Goal: Transaction & Acquisition: Book appointment/travel/reservation

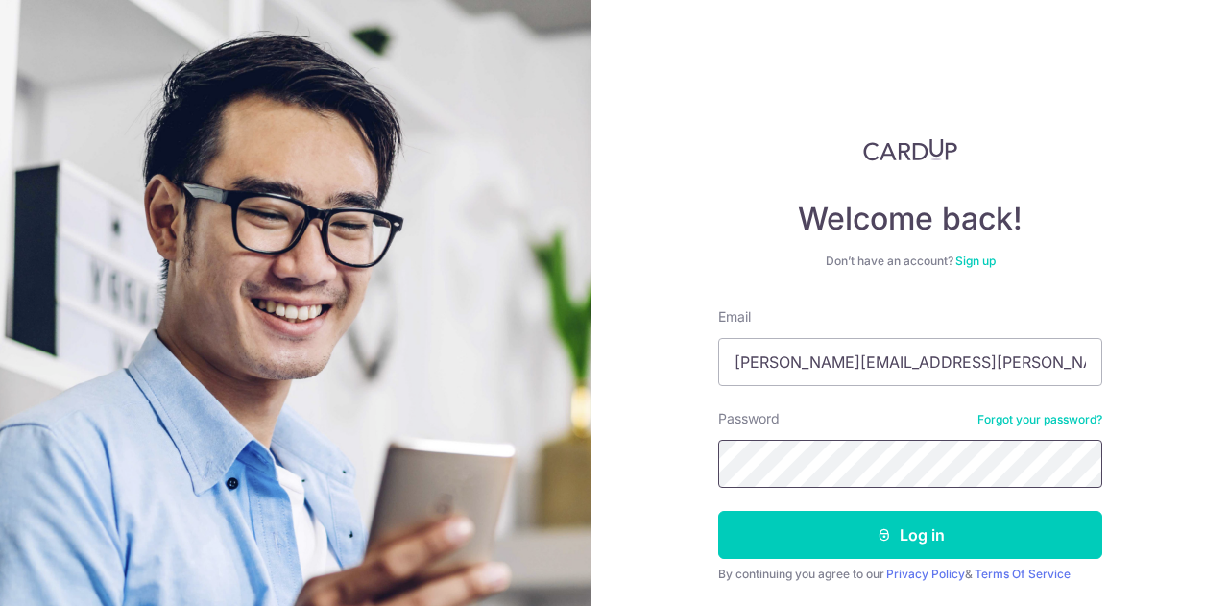
click at [718, 511] on button "Log in" at bounding box center [910, 535] width 384 height 48
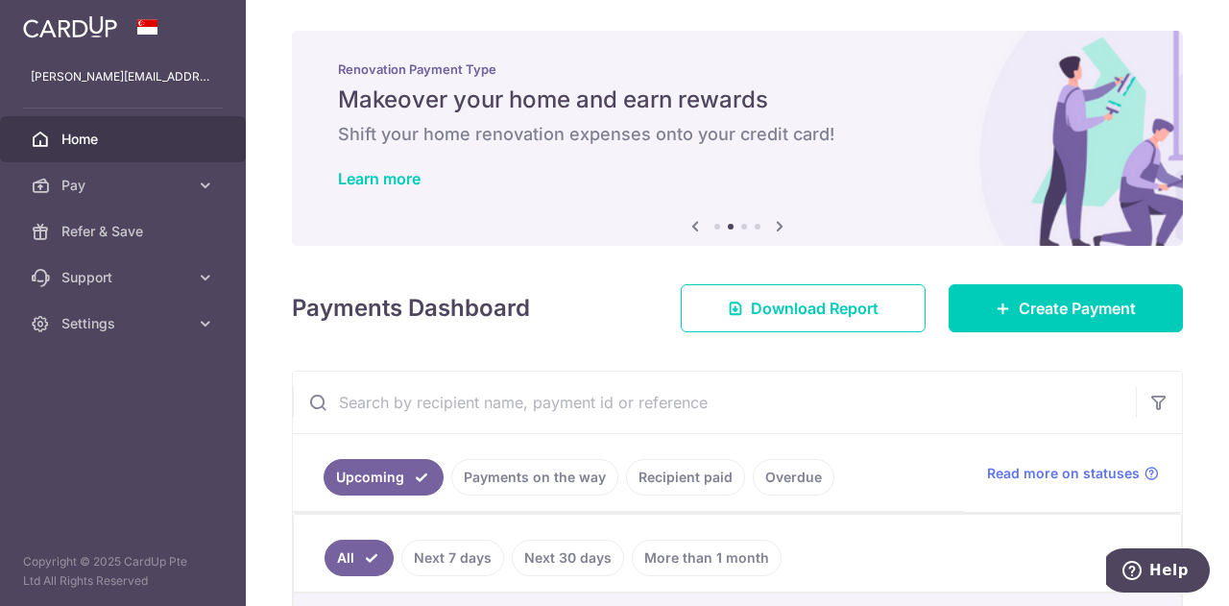
click at [63, 143] on span "Home" at bounding box center [124, 139] width 127 height 19
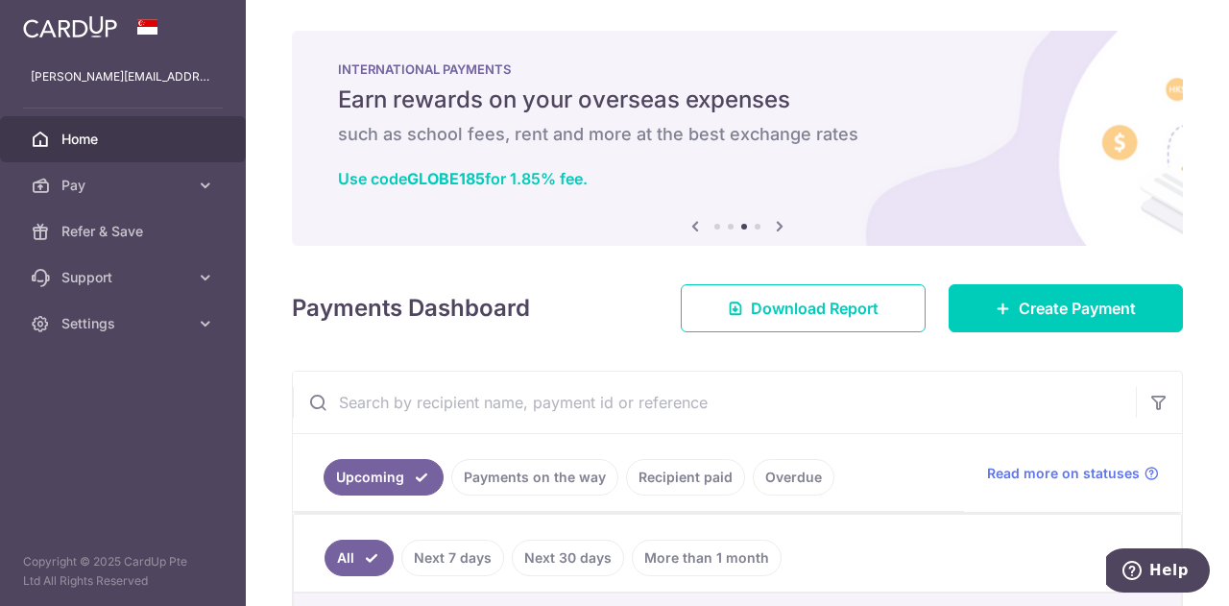
click at [686, 223] on icon at bounding box center [695, 226] width 23 height 24
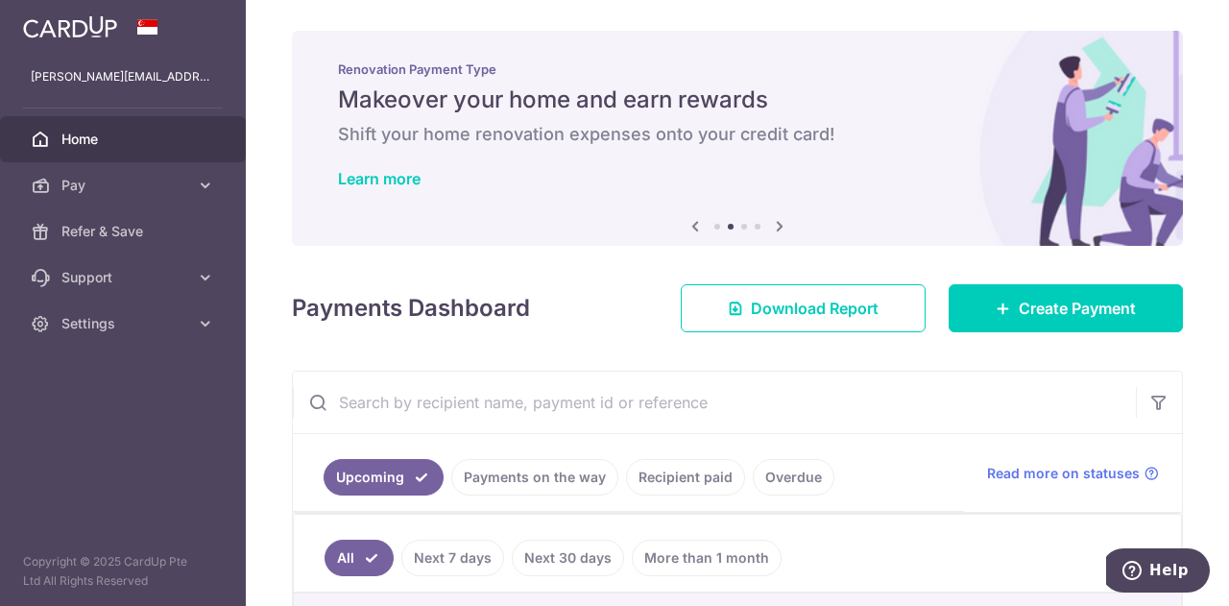
click at [686, 223] on icon at bounding box center [695, 226] width 23 height 24
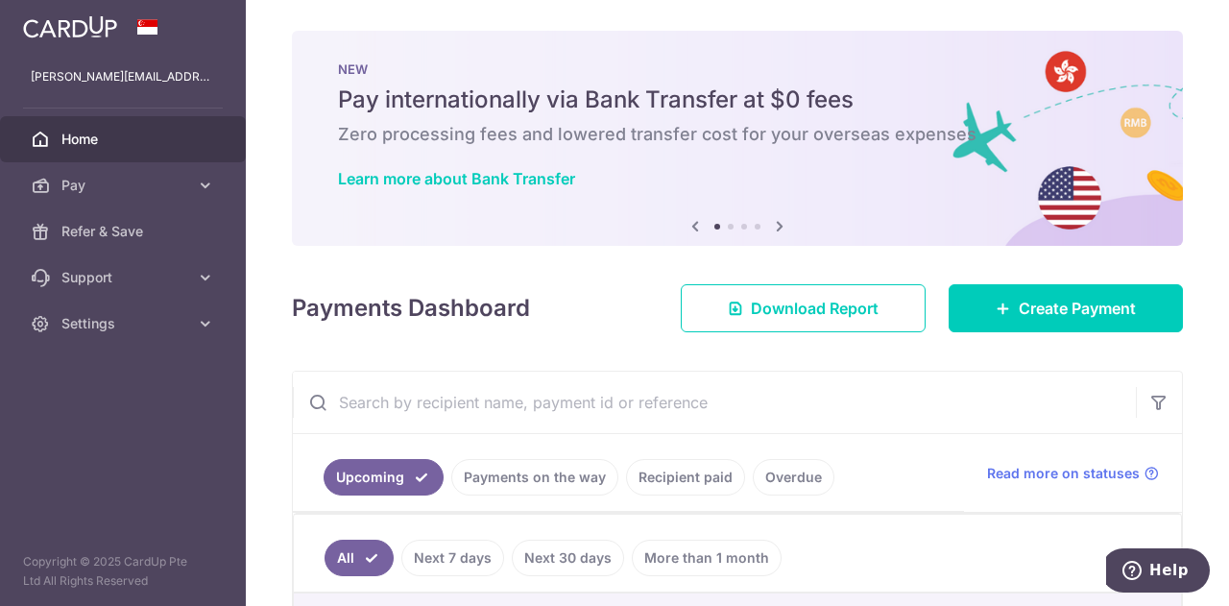
click at [770, 224] on icon at bounding box center [779, 226] width 23 height 24
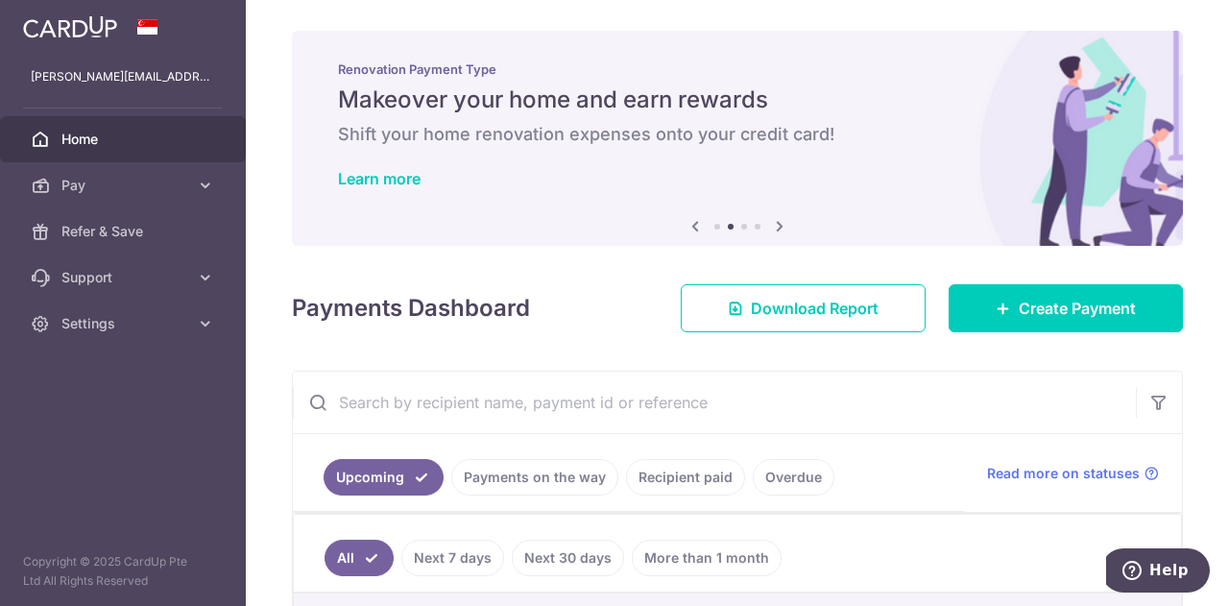
click at [770, 224] on icon at bounding box center [779, 226] width 23 height 24
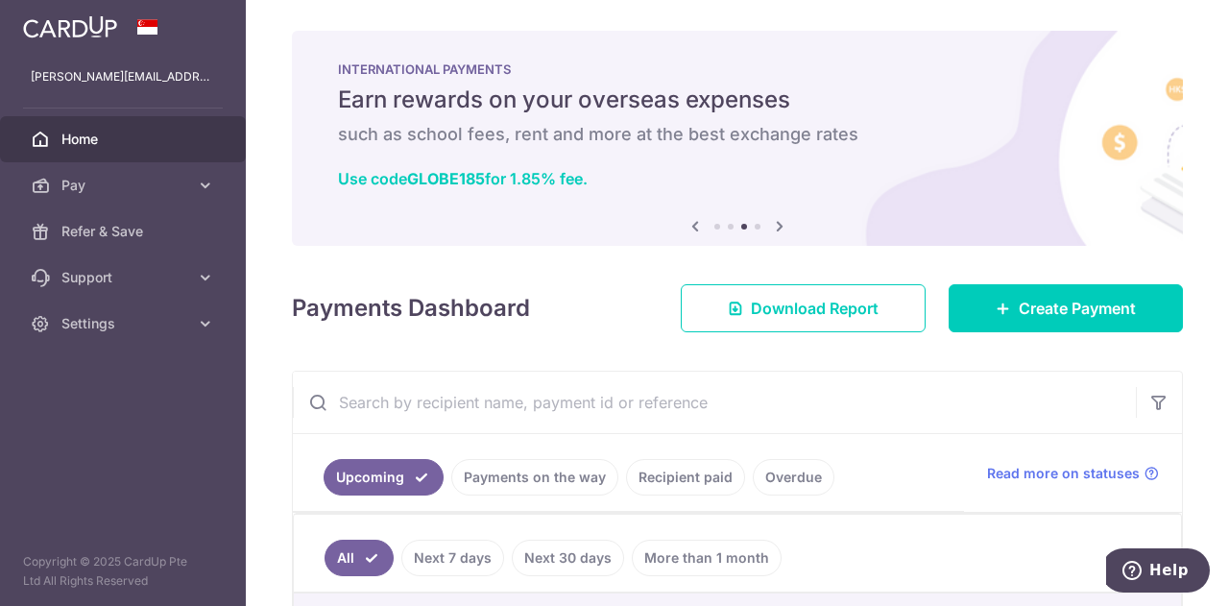
click at [770, 224] on icon at bounding box center [779, 226] width 23 height 24
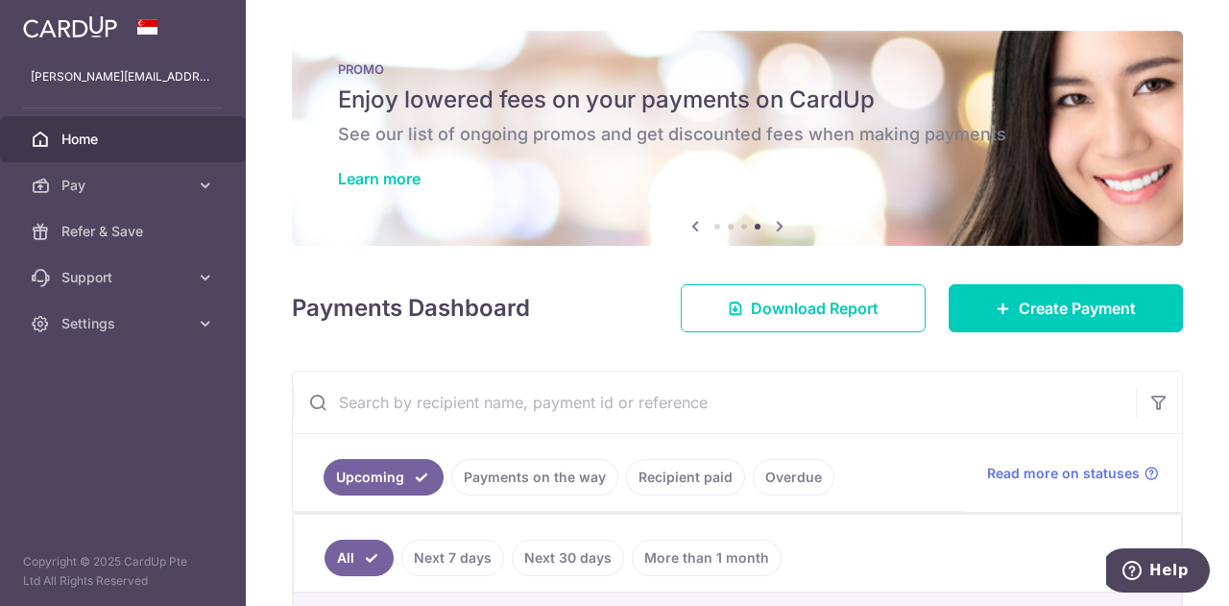
click at [770, 224] on icon at bounding box center [779, 226] width 23 height 24
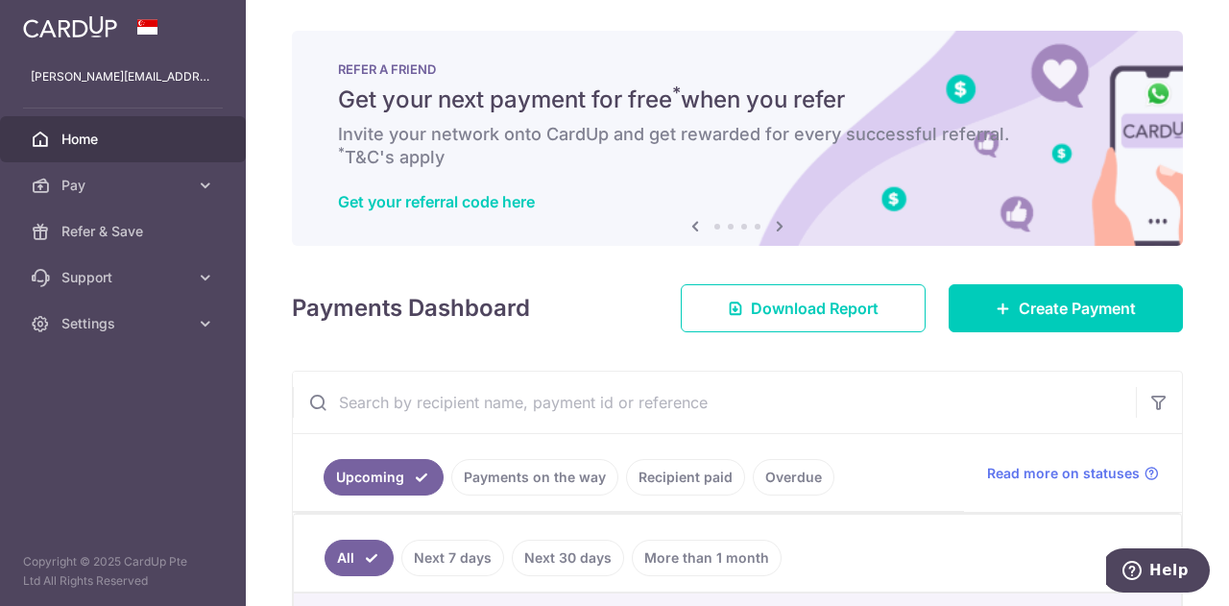
click at [770, 222] on icon at bounding box center [779, 226] width 23 height 24
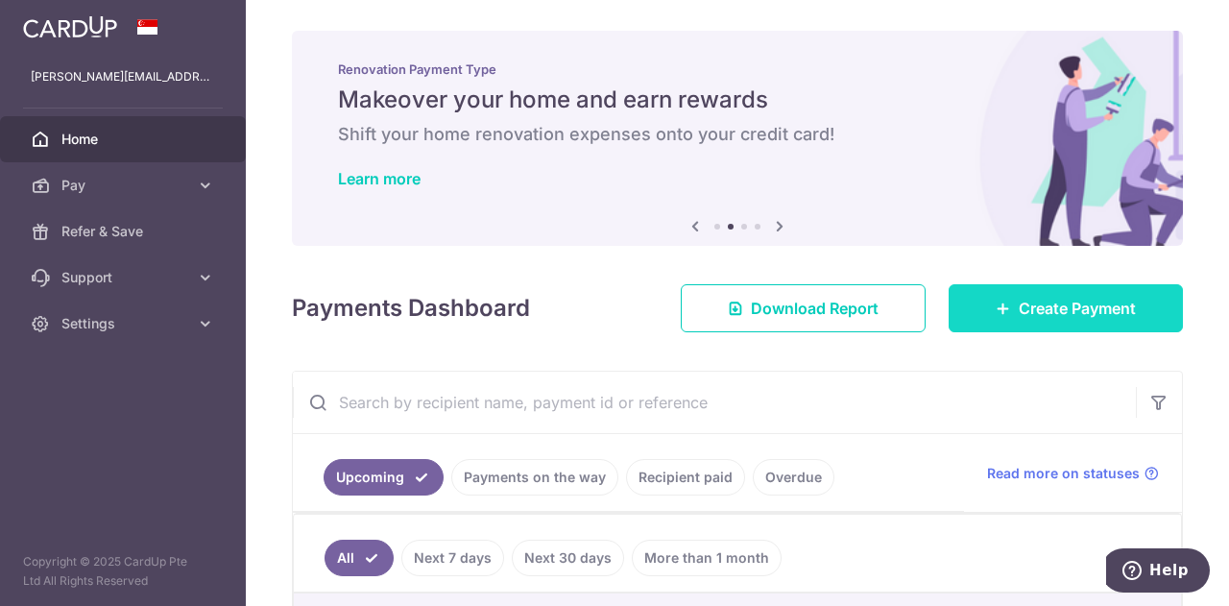
click at [996, 315] on icon at bounding box center [1003, 308] width 15 height 15
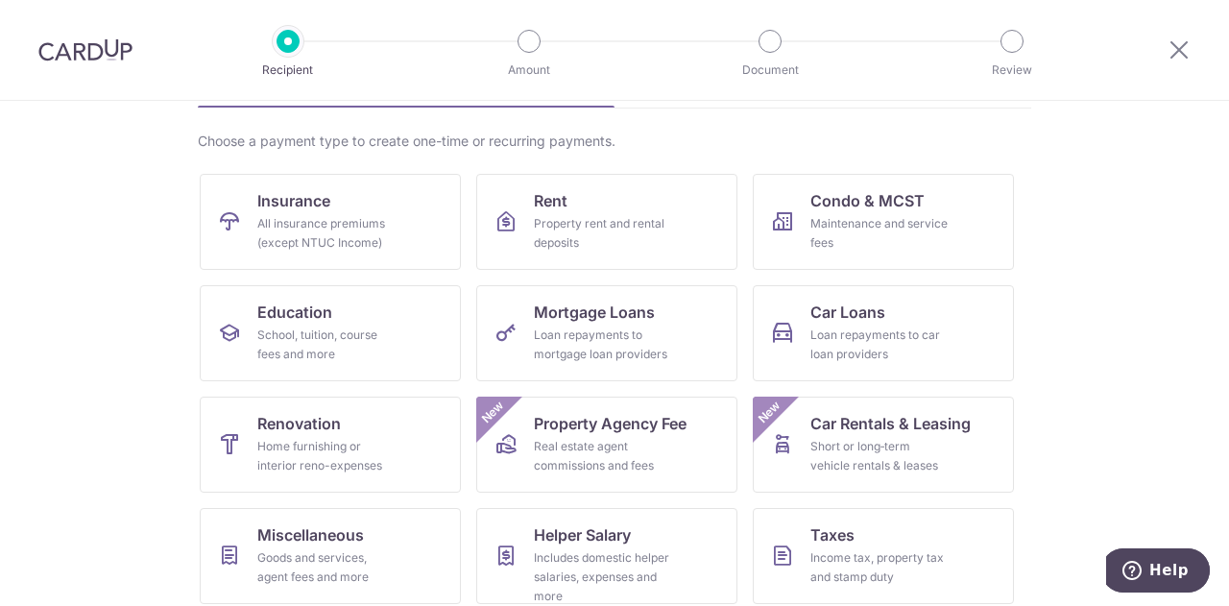
scroll to position [128, 0]
click at [653, 316] on link "Mortgage Loans Loan repayments to mortgage loan providers" at bounding box center [606, 334] width 261 height 96
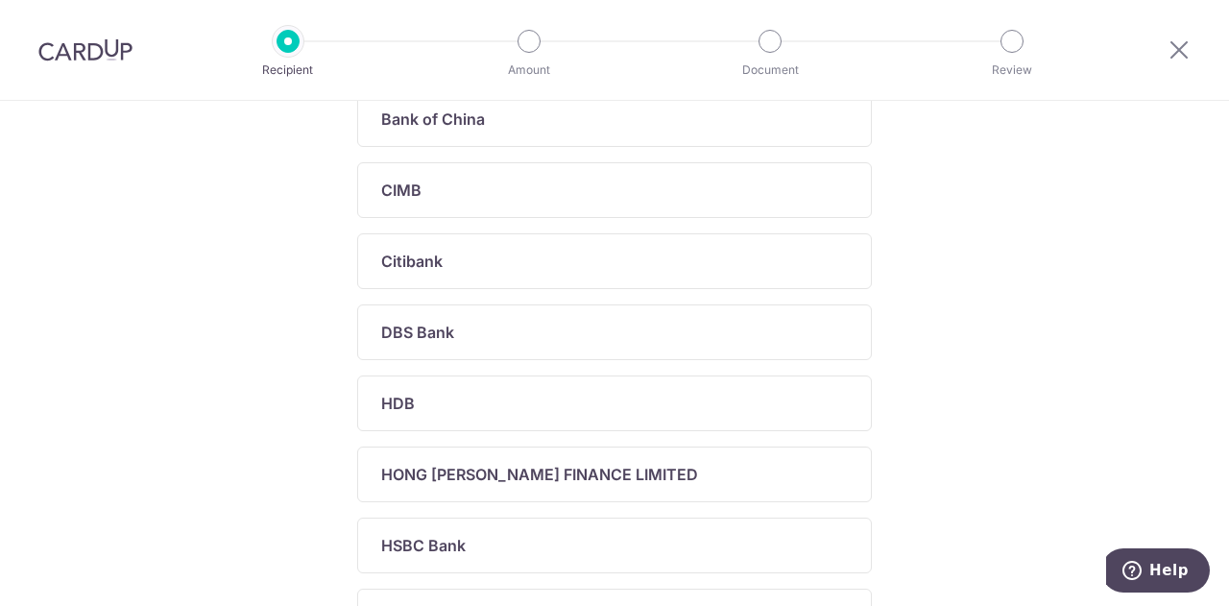
scroll to position [410, 0]
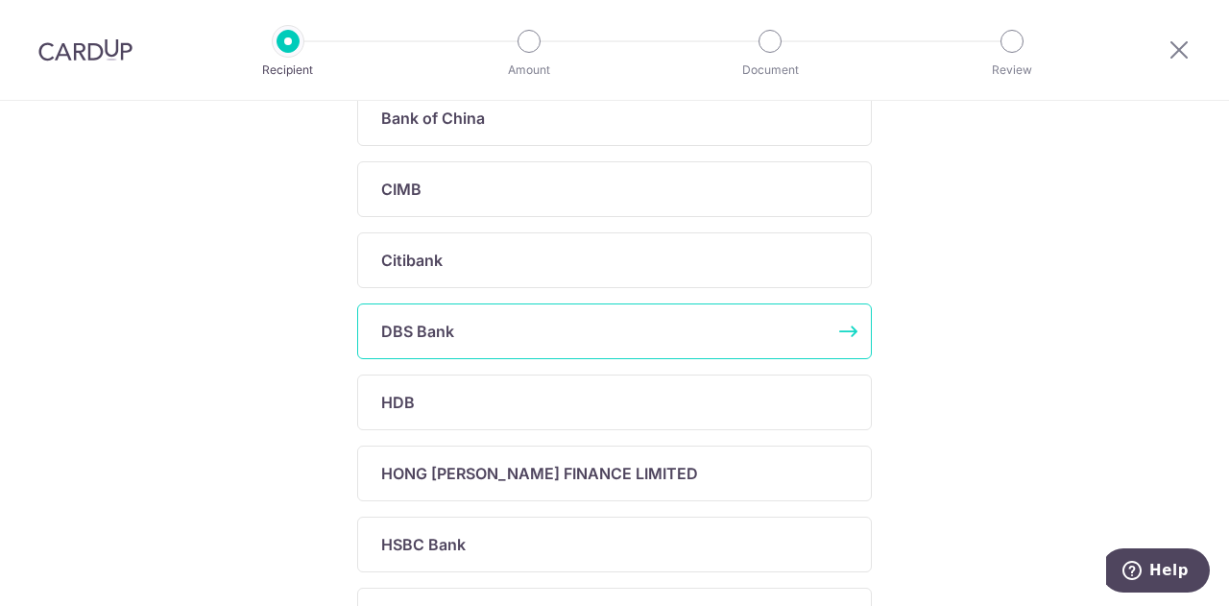
click at [507, 341] on div "DBS Bank" at bounding box center [614, 331] width 515 height 56
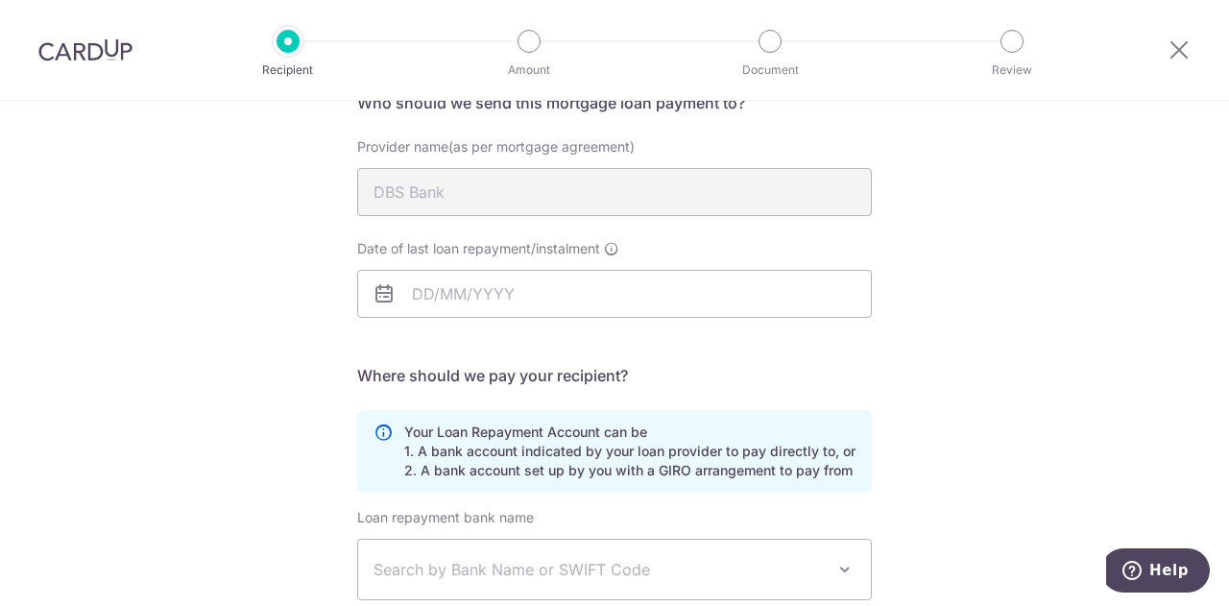
scroll to position [173, 0]
click at [605, 301] on body "Recipient Amount Document Review Who would you like to pay? Your recipient does…" at bounding box center [614, 303] width 1229 height 606
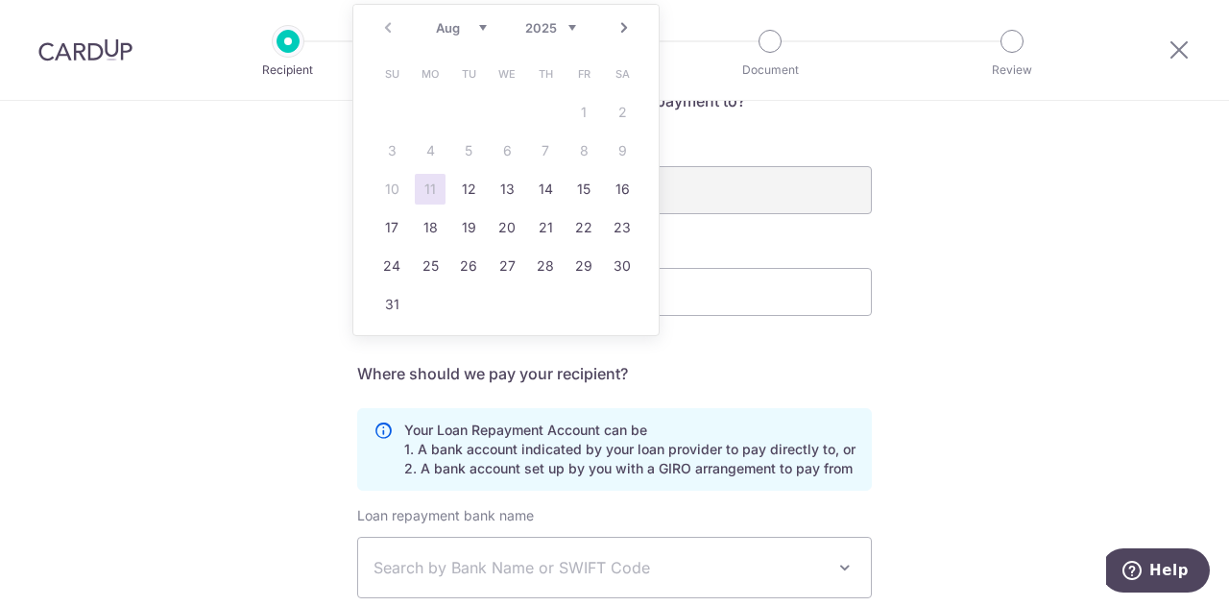
click at [583, 108] on table "Su Mo Tu We Th Fr Sa 1 2 3 4 5 6 7 8 9 10 11 12 13 14 15 16 17 18 19 20 21 22 2…" at bounding box center [507, 189] width 269 height 269
click at [759, 246] on div "Date of last loan repayment/instalment" at bounding box center [614, 276] width 515 height 79
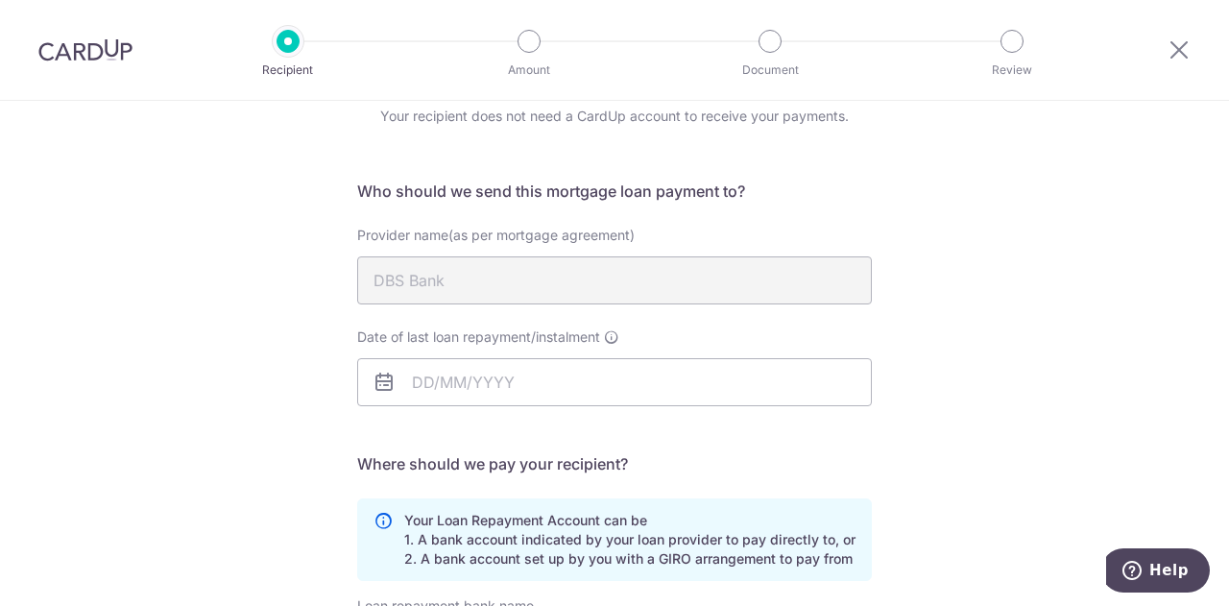
scroll to position [83, 0]
click at [532, 377] on input "Date of last loan repayment/instalment" at bounding box center [614, 382] width 515 height 48
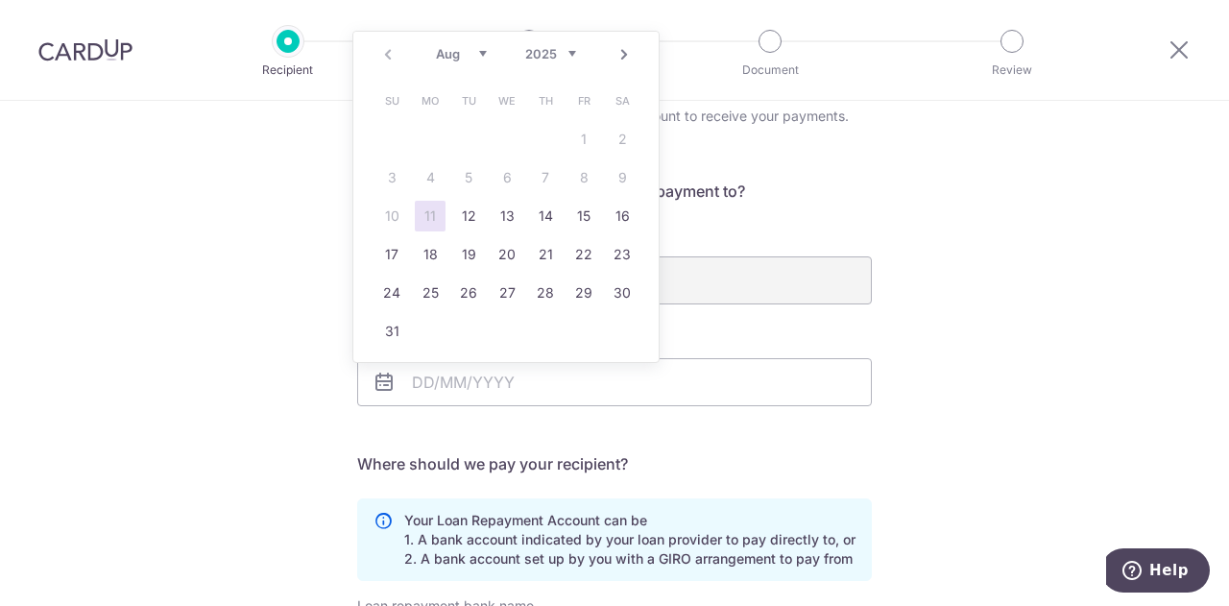
click at [588, 145] on table "Su Mo Tu We Th Fr Sa 1 2 3 4 5 6 7 8 9 10 11 12 13 14 15 16 17 18 19 20 21 22 2…" at bounding box center [507, 216] width 269 height 269
click at [568, 56] on select "2025 2026 2027 2028 2029 2030 2031 2032 2033 2034 2035" at bounding box center [550, 53] width 51 height 15
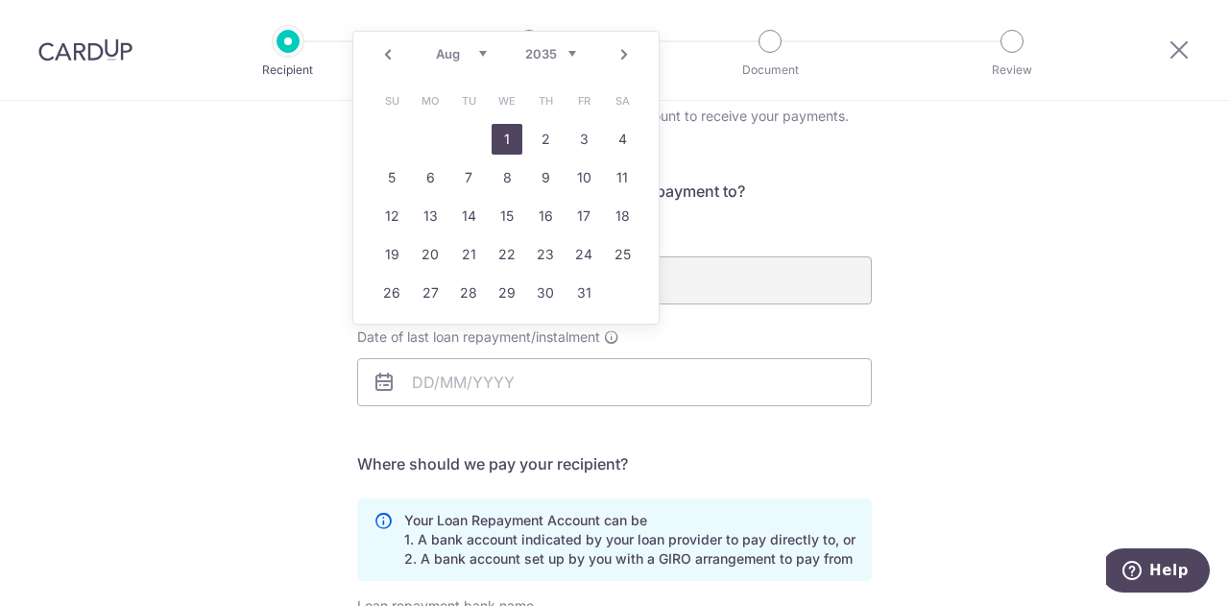
click at [504, 132] on link "1" at bounding box center [507, 139] width 31 height 31
type input "01/08/2035"
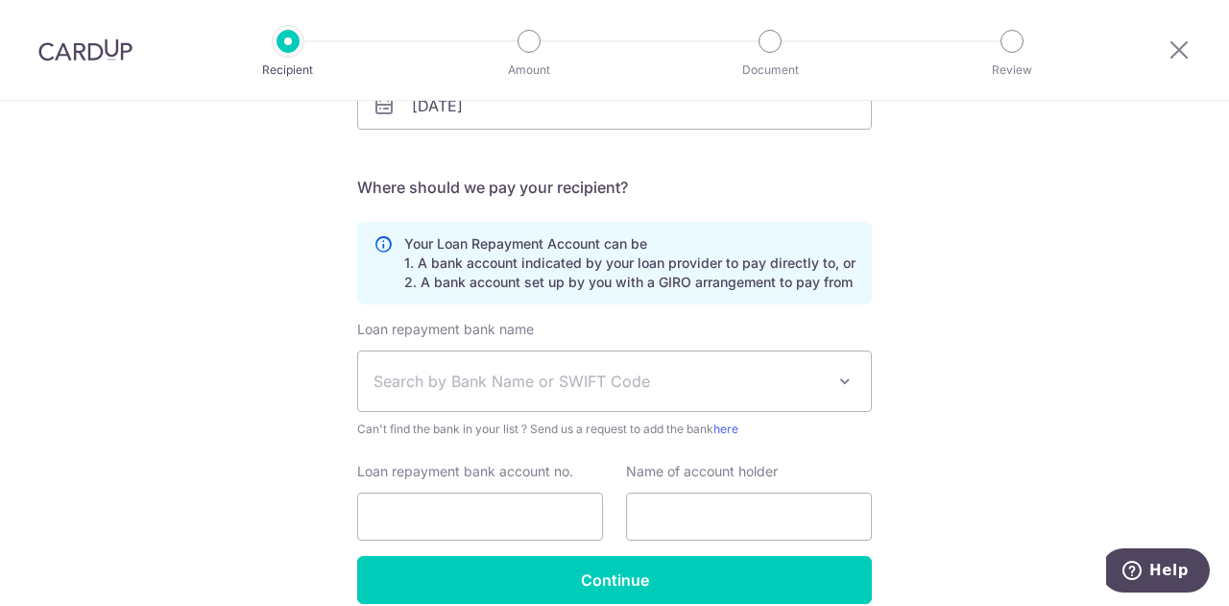
scroll to position [359, 0]
click at [650, 375] on span "Search by Bank Name or SWIFT Code" at bounding box center [599, 381] width 451 height 23
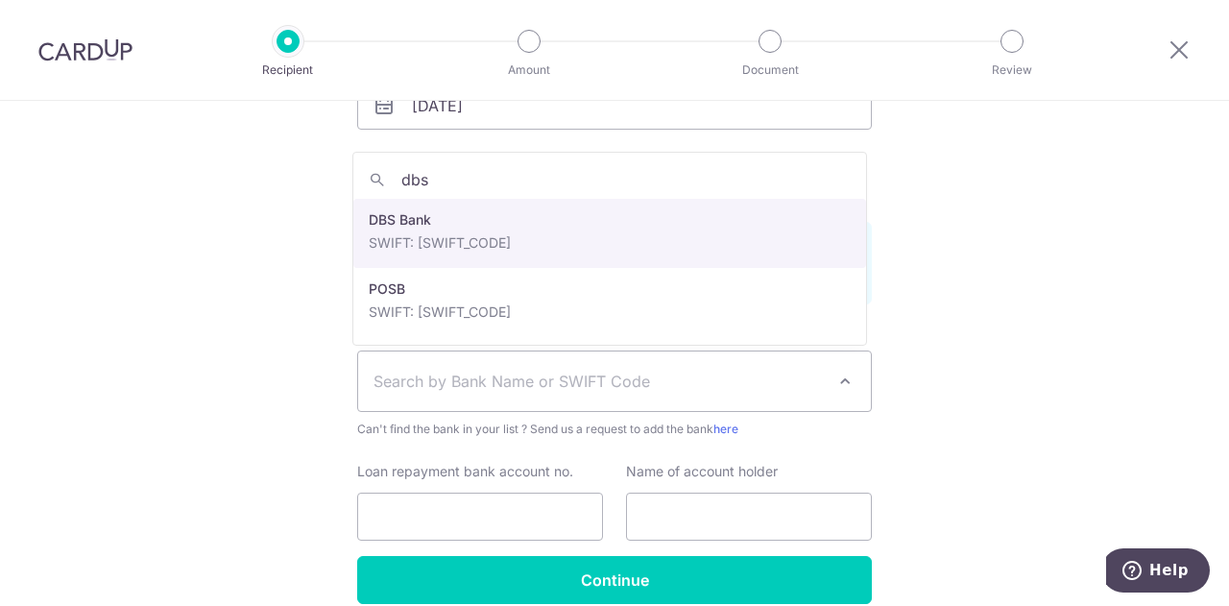
type input "dbs"
select select "6"
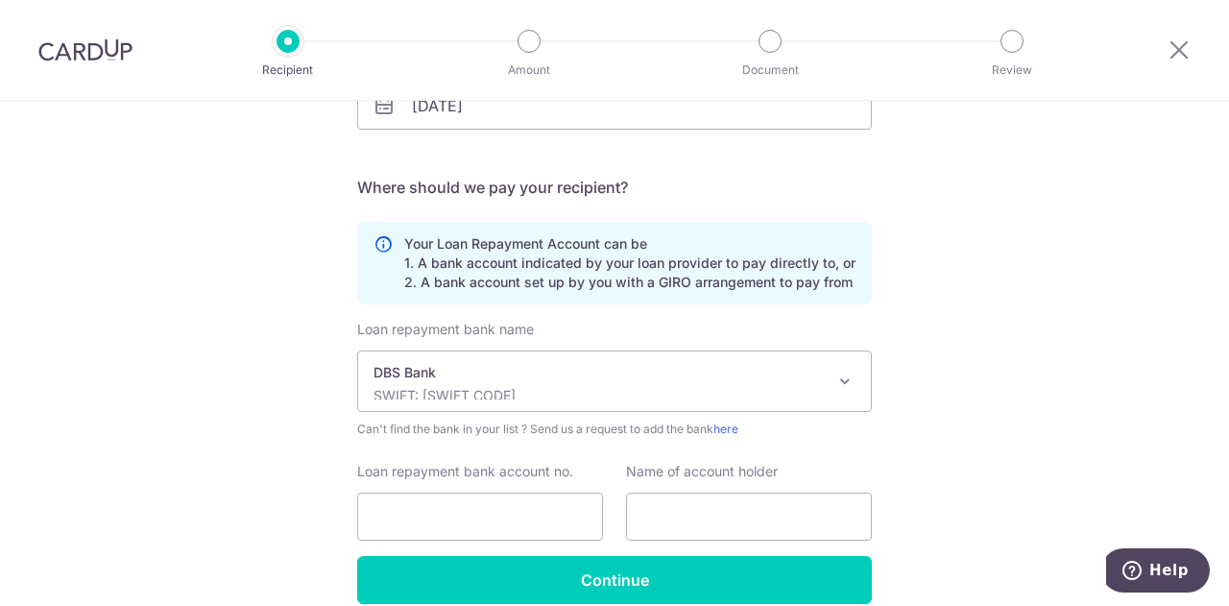
scroll to position [446, 0]
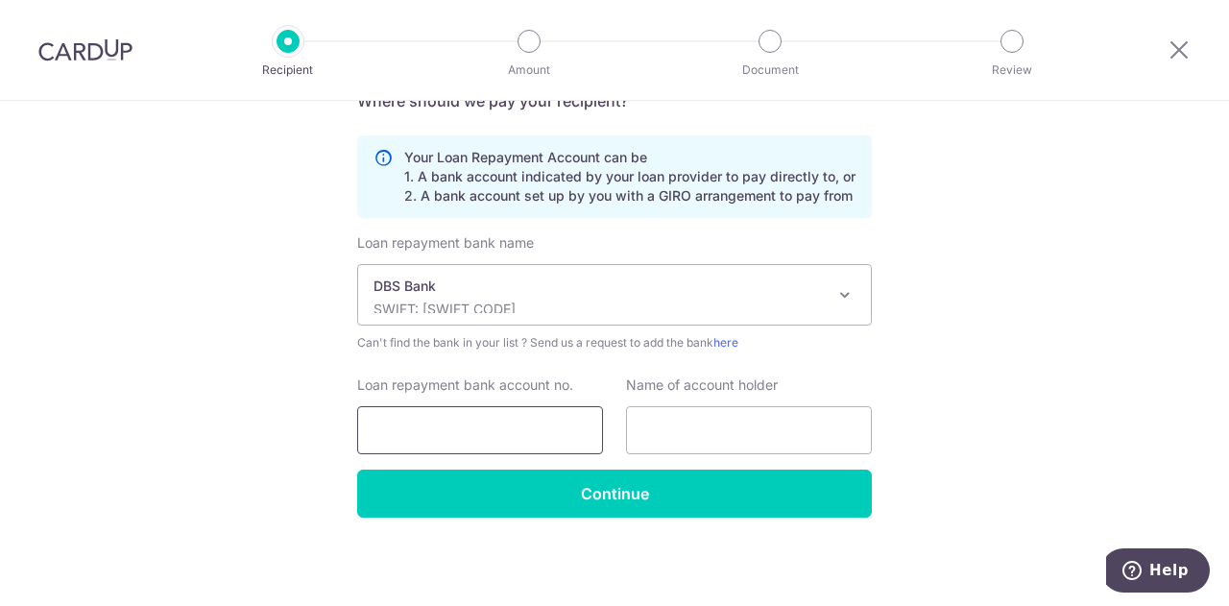
click at [461, 430] on input "Loan repayment bank account no." at bounding box center [480, 430] width 246 height 48
type input "0010011324"
click at [745, 430] on input "text" at bounding box center [749, 430] width 246 height 48
type input "Ching Yi Moo Sharon"
click at [905, 433] on div "Who would you like to pay? Your recipient does not need a CardUp account to rec…" at bounding box center [614, 131] width 1229 height 953
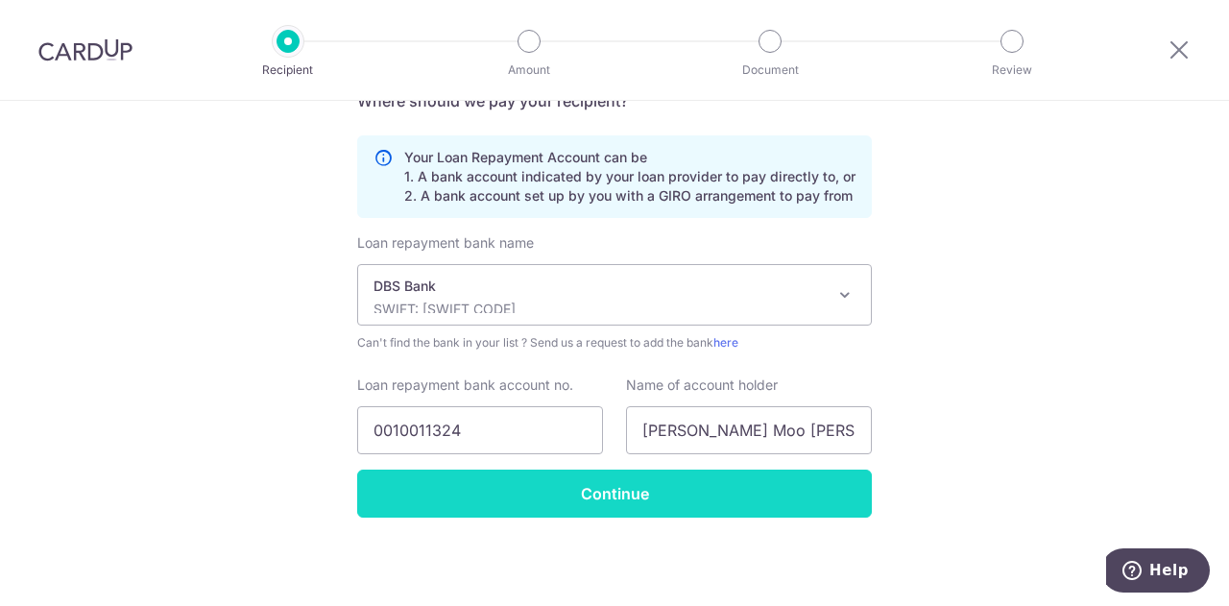
click at [700, 482] on input "Continue" at bounding box center [614, 494] width 515 height 48
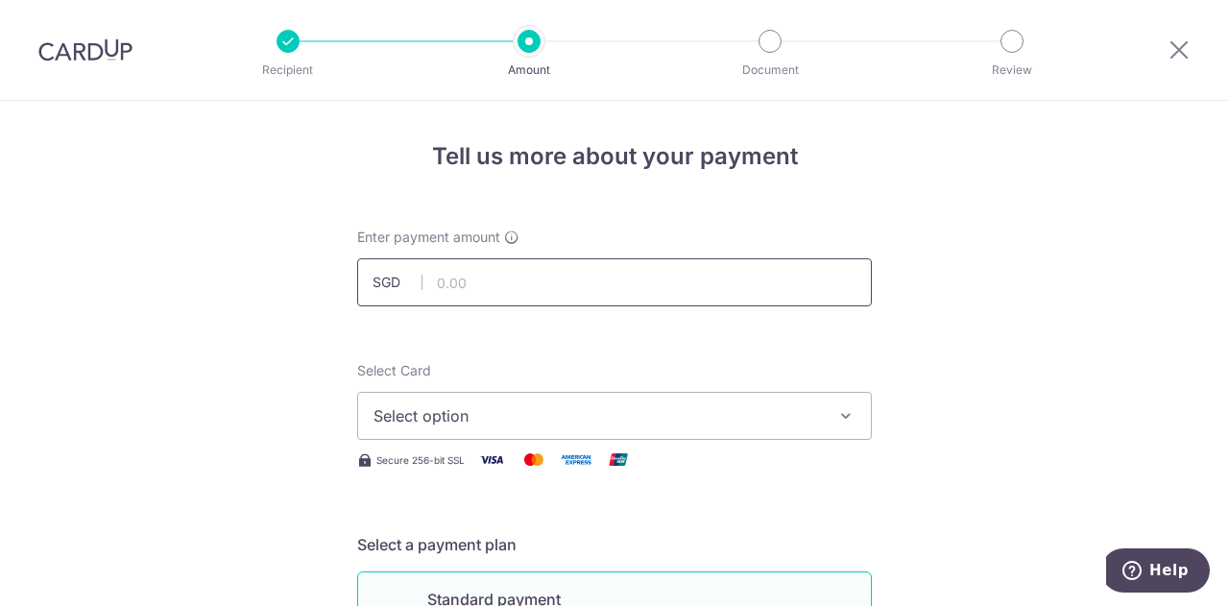
click at [586, 279] on input "text" at bounding box center [614, 282] width 515 height 48
type input "15,726.00"
click at [724, 415] on span "Select option" at bounding box center [597, 415] width 447 height 23
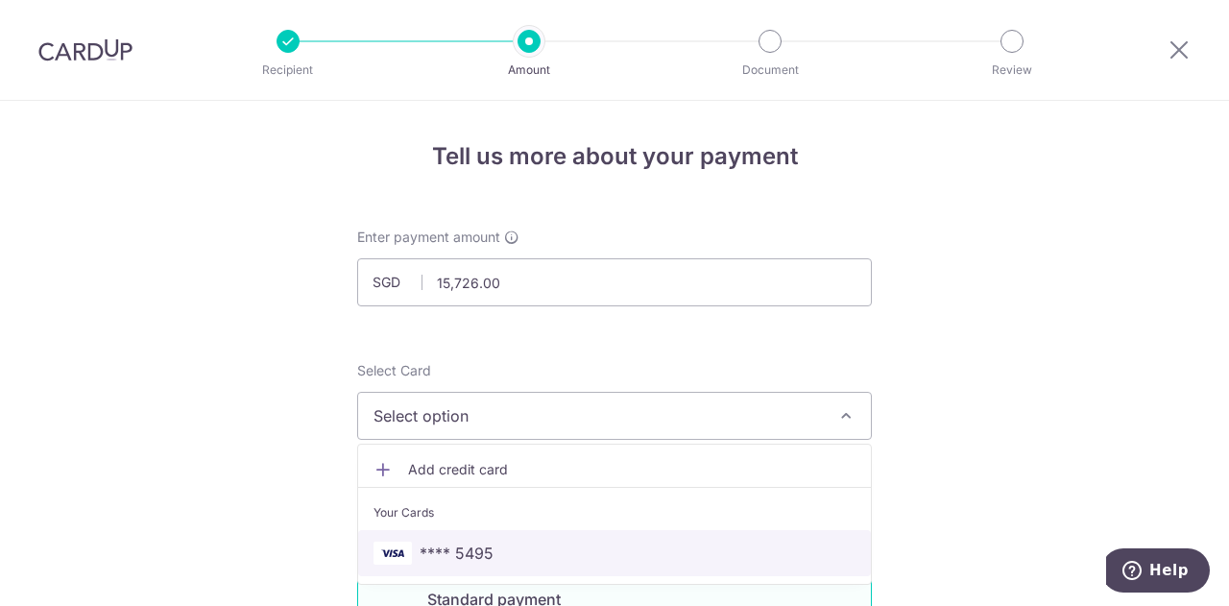
click at [563, 542] on span "**** 5495" at bounding box center [615, 553] width 482 height 23
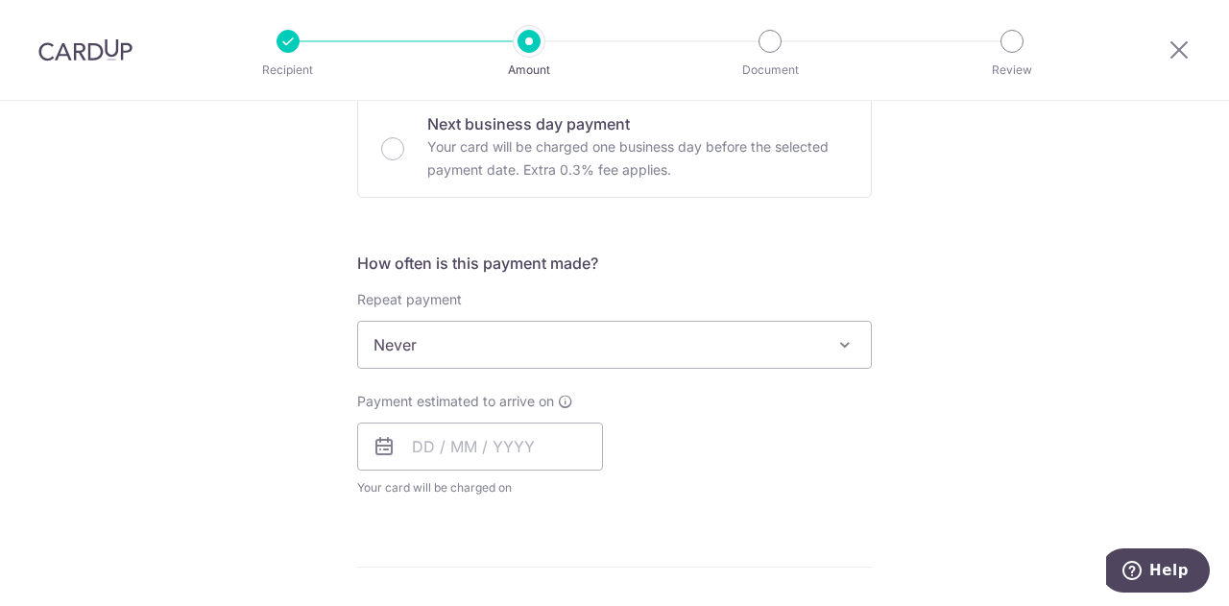
scroll to position [592, 0]
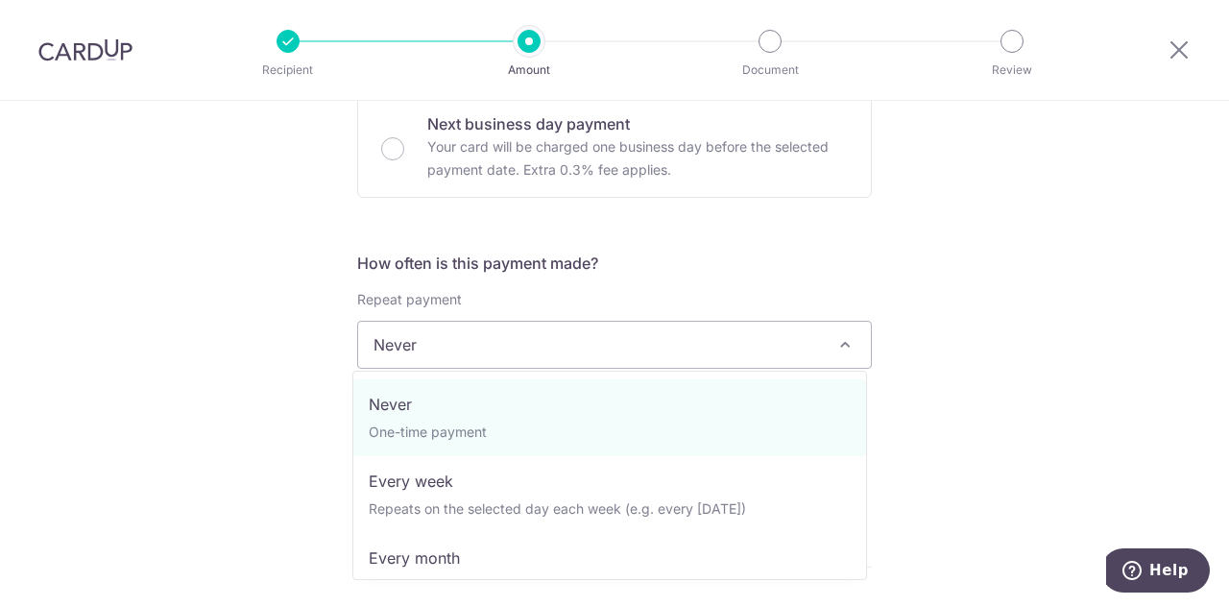
click at [840, 335] on span at bounding box center [845, 344] width 23 height 23
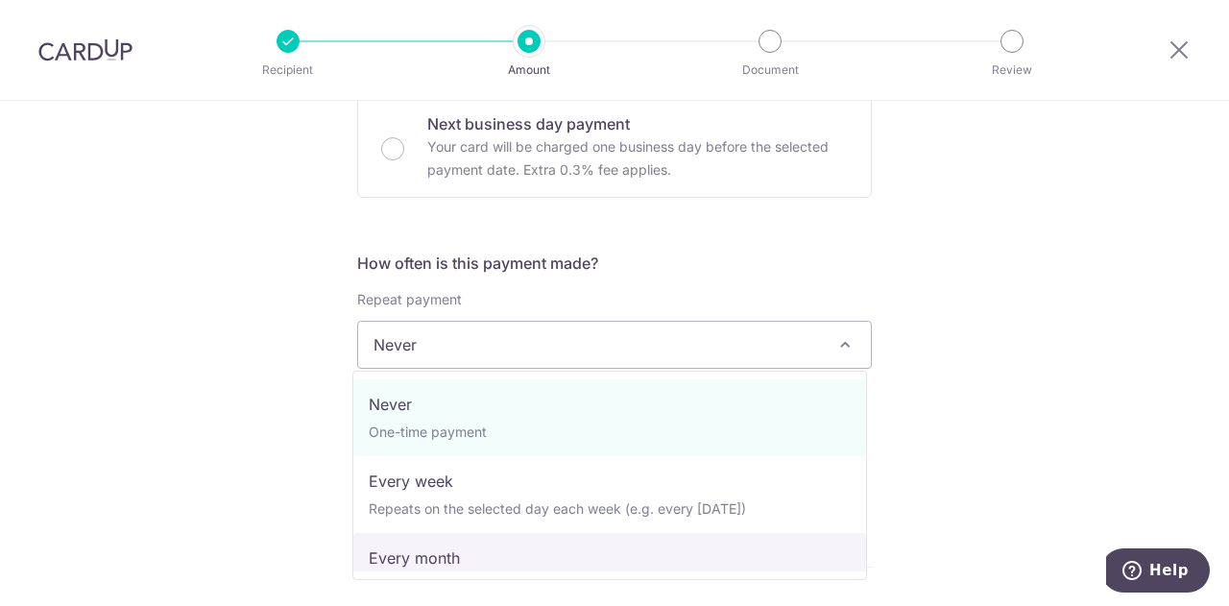
select select "3"
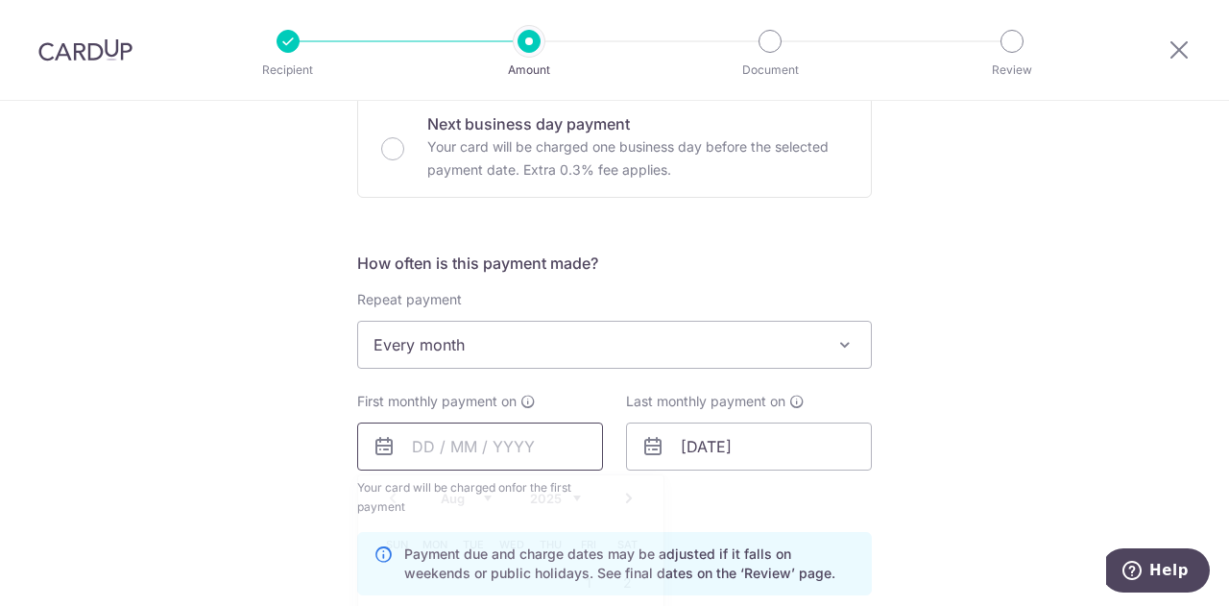
click at [447, 457] on input "text" at bounding box center [480, 447] width 246 height 48
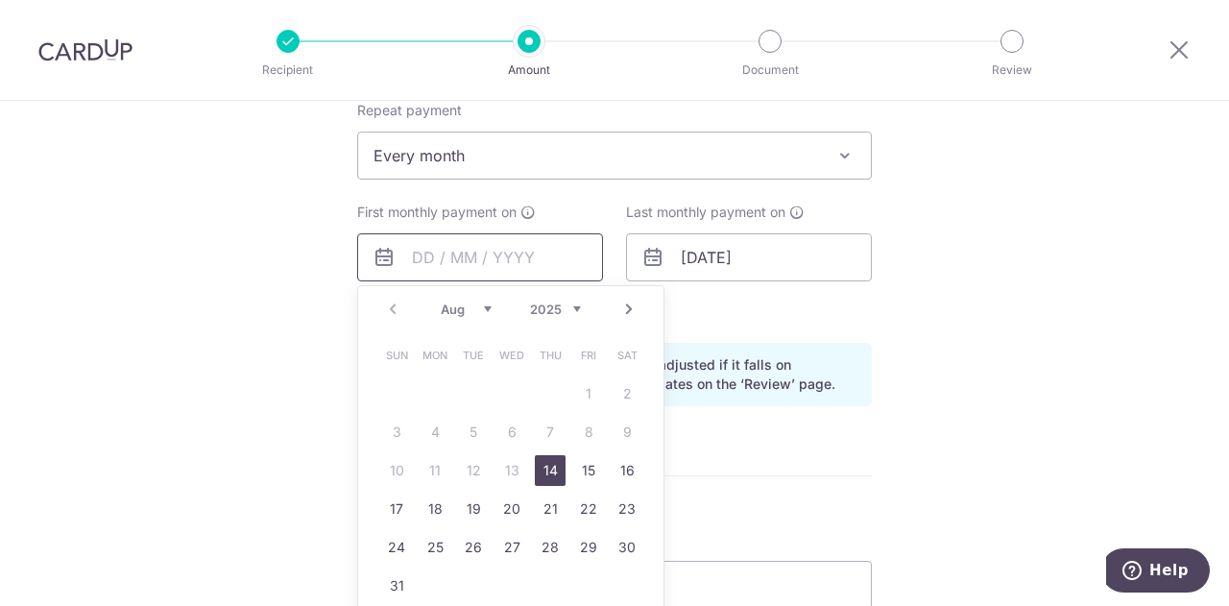
scroll to position [783, 0]
click at [626, 304] on link "Next" at bounding box center [628, 308] width 23 height 23
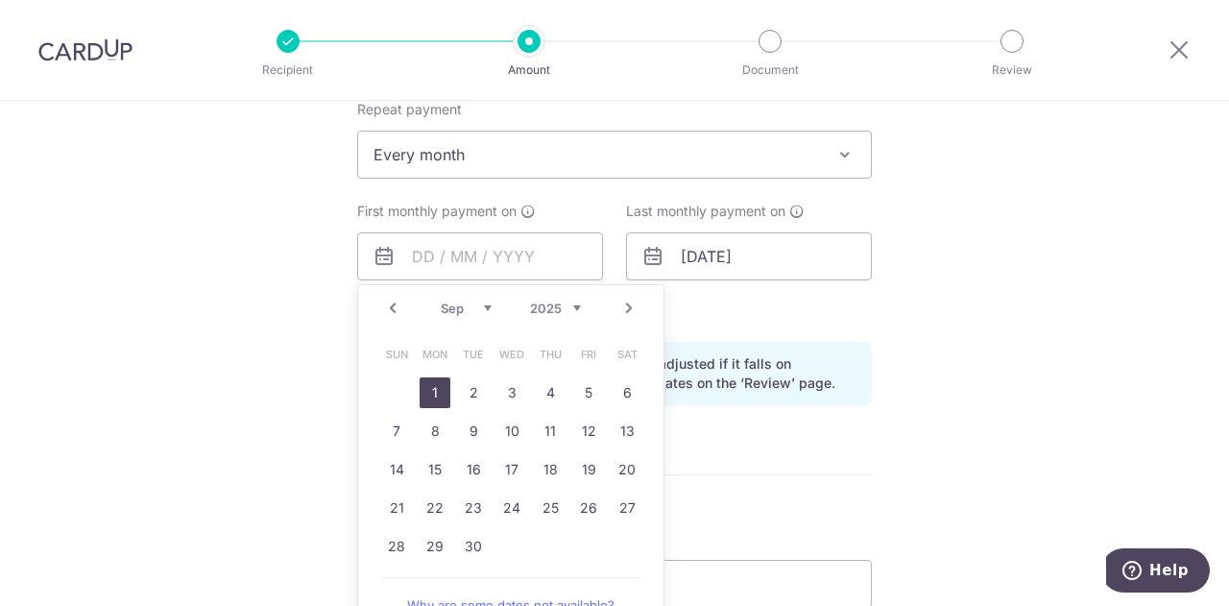
click at [432, 387] on link "1" at bounding box center [435, 392] width 31 height 31
type input "01/09/2025"
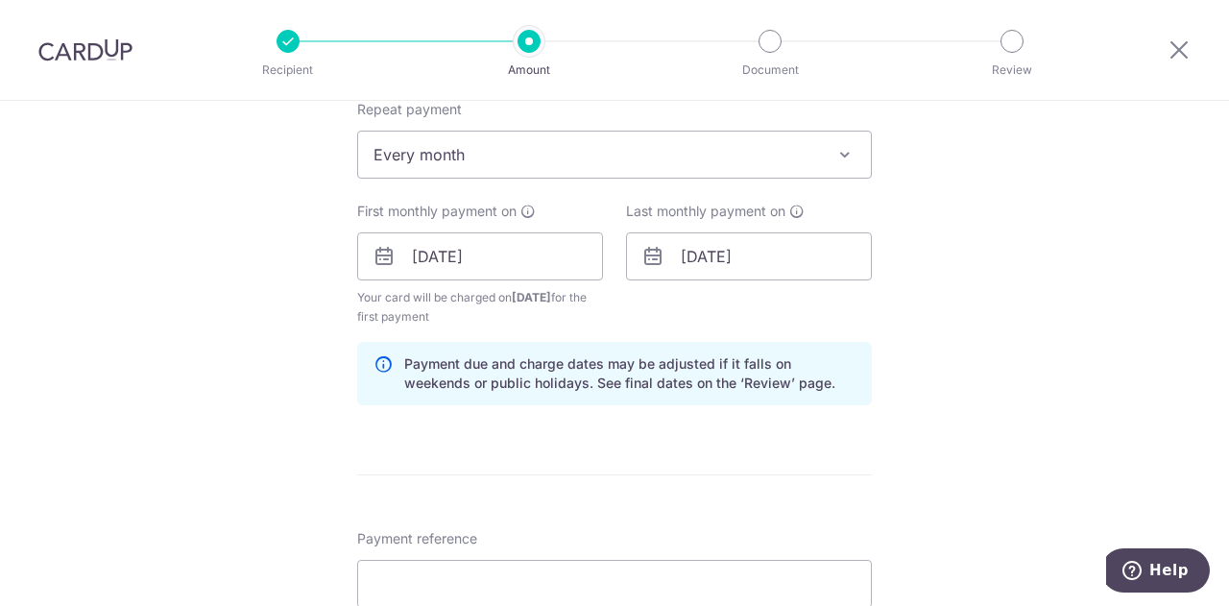
click at [250, 364] on div "Tell us more about your payment Enter payment amount SGD 15,726.00 15726.00 Rec…" at bounding box center [614, 235] width 1229 height 1835
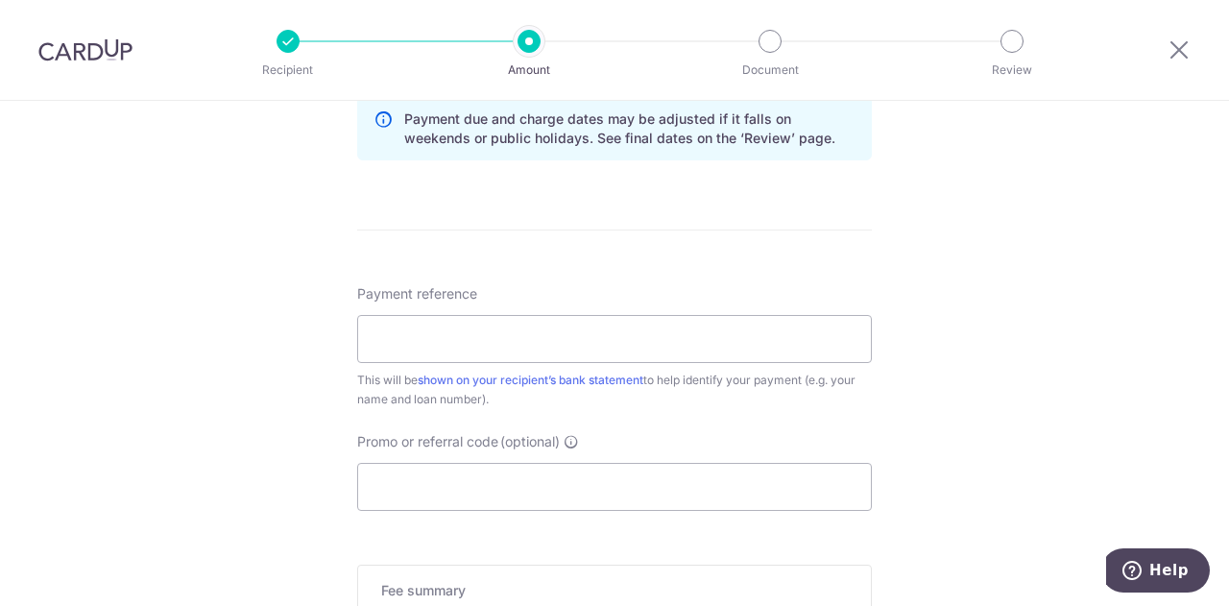
scroll to position [1032, 0]
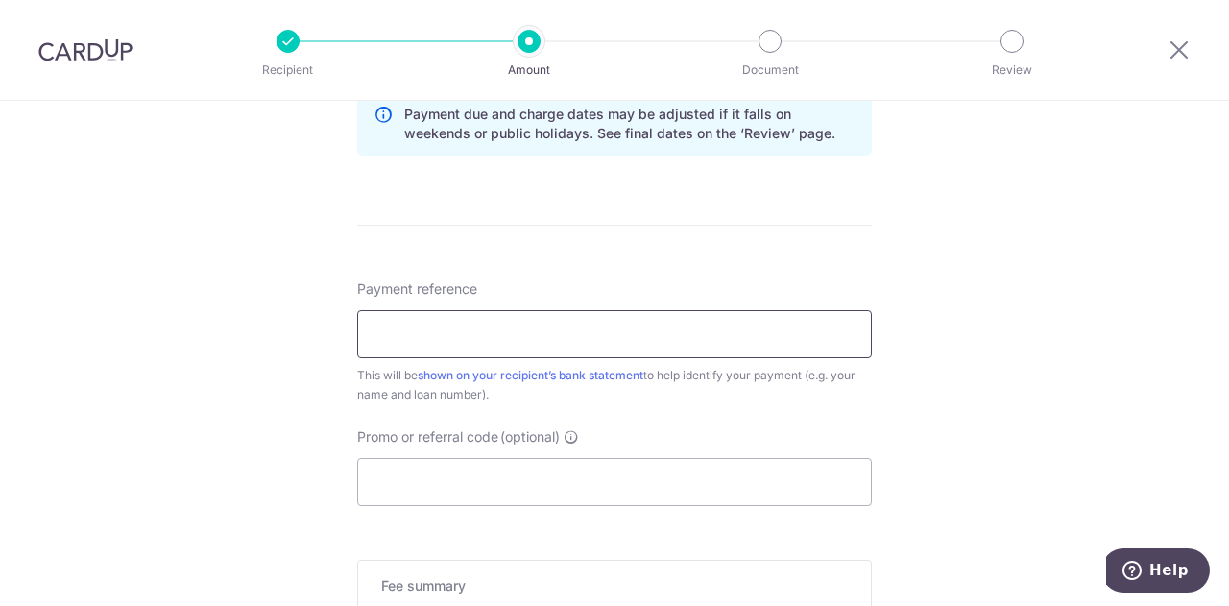
click at [390, 337] on input "Payment reference" at bounding box center [614, 334] width 515 height 48
type input "0132814191"
click at [578, 491] on input "Promo or referral code (optional)" at bounding box center [614, 482] width 515 height 48
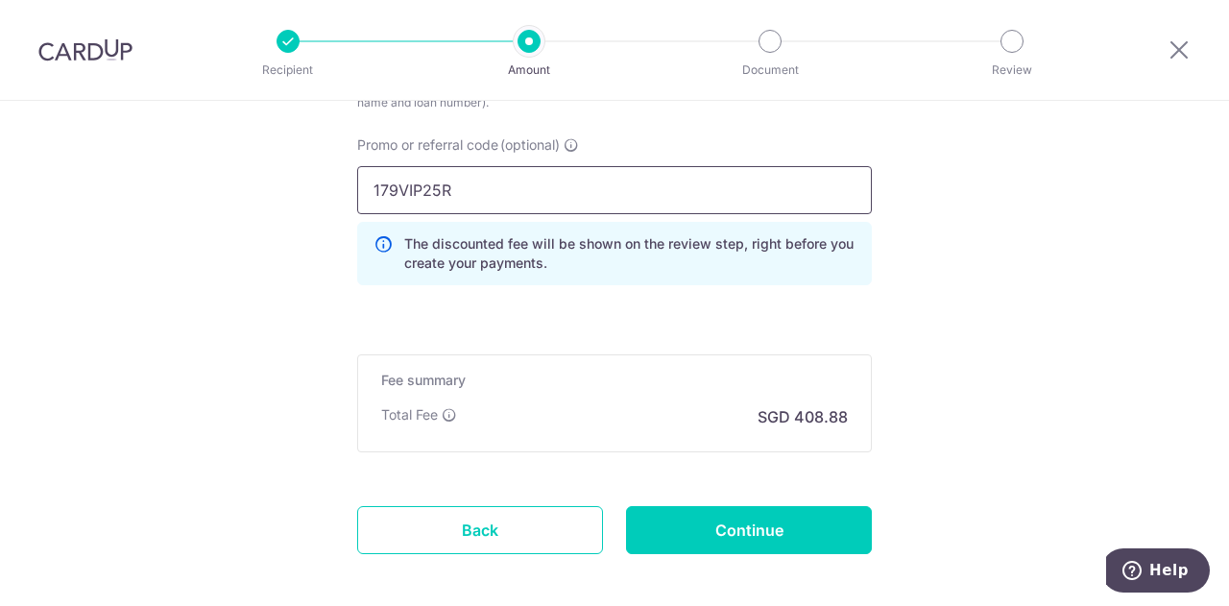
scroll to position [1376, 0]
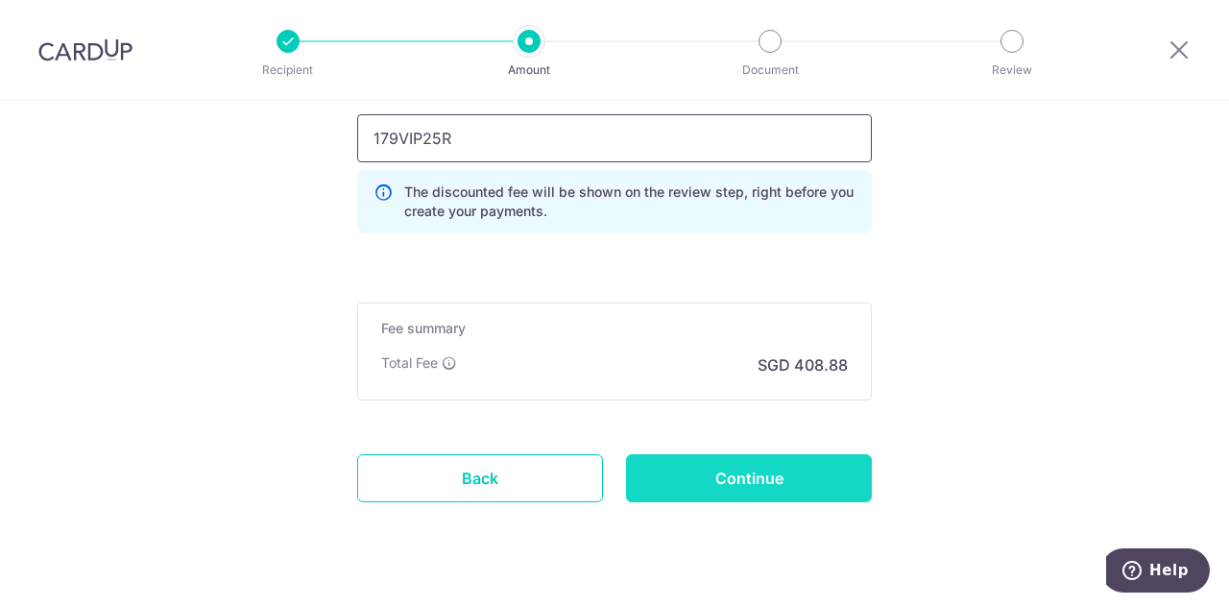
type input "179VIP25R"
click at [779, 485] on input "Continue" at bounding box center [749, 478] width 246 height 48
type input "Create Schedule"
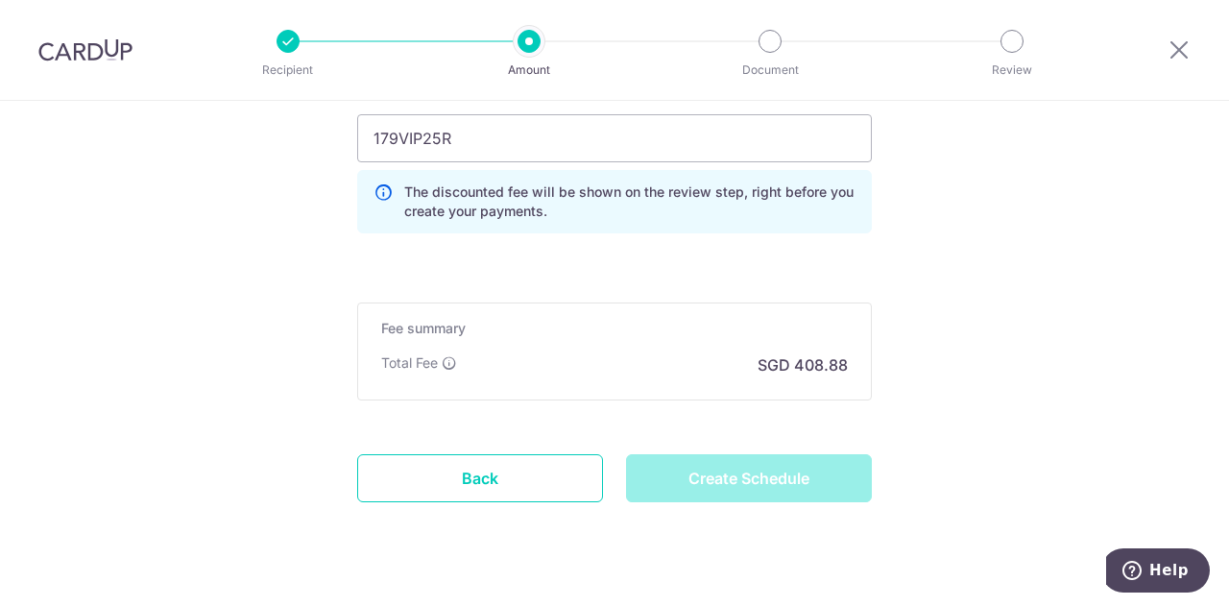
scroll to position [1107, 0]
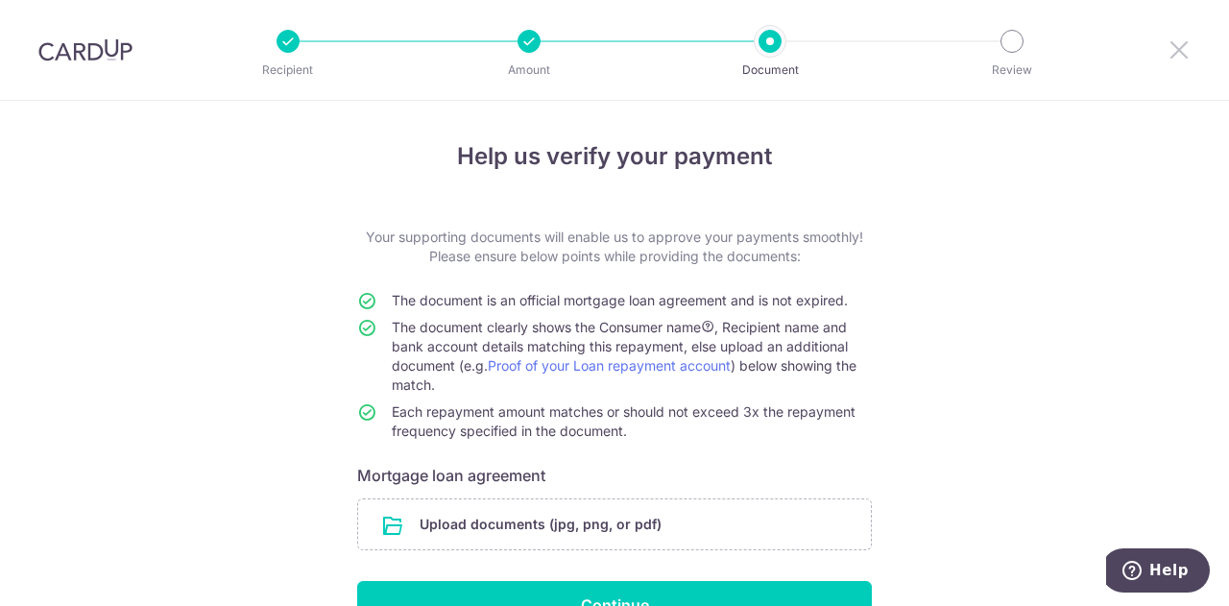
click at [1175, 52] on icon at bounding box center [1179, 49] width 23 height 24
